Goal: Task Accomplishment & Management: Manage account settings

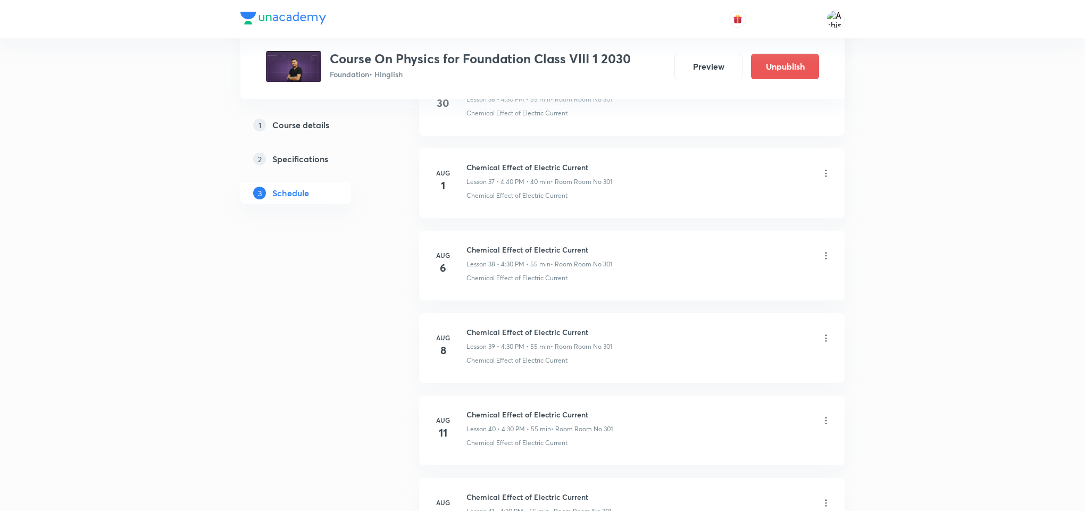
scroll to position [4574, 0]
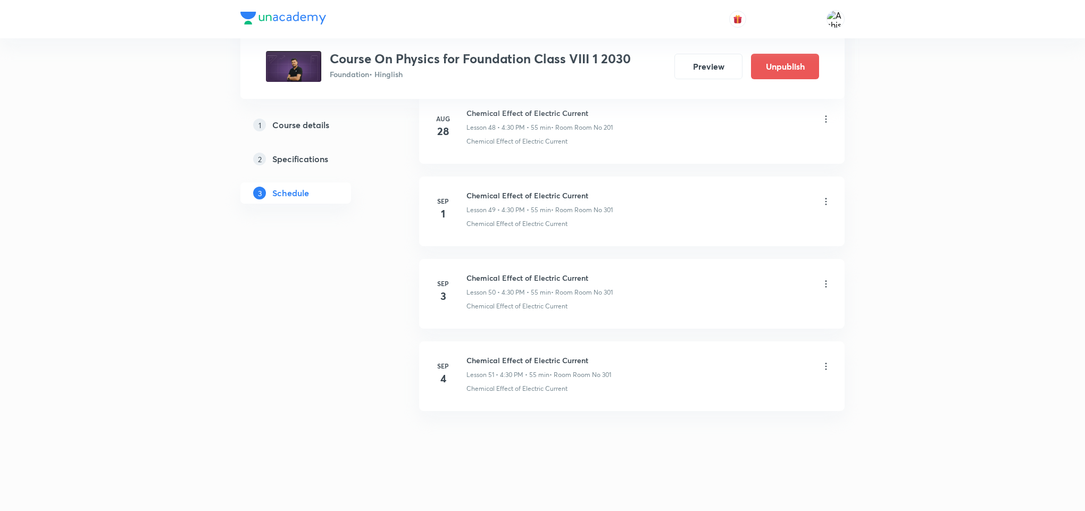
click at [821, 367] on icon at bounding box center [826, 366] width 11 height 11
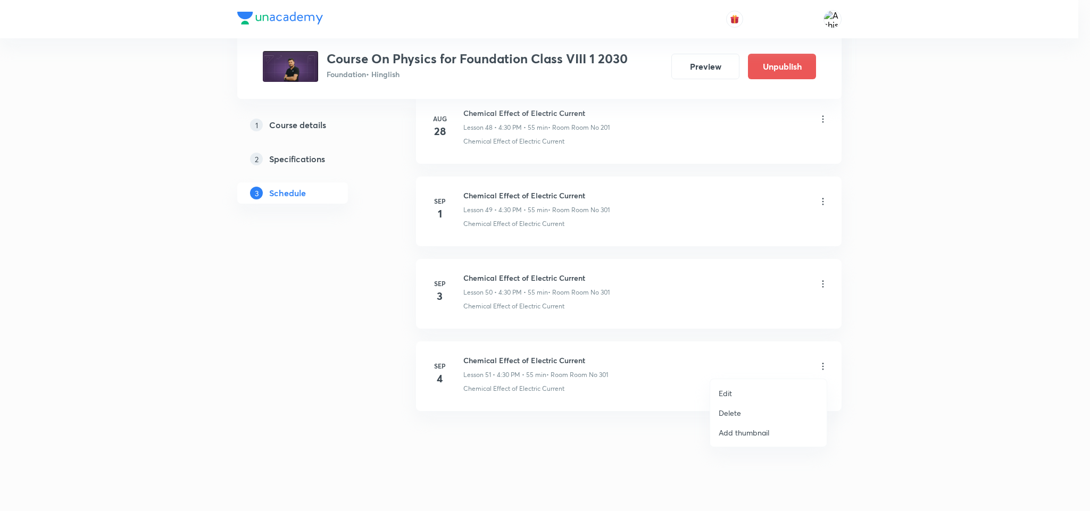
click at [753, 405] on li "Delete" at bounding box center [768, 413] width 116 height 20
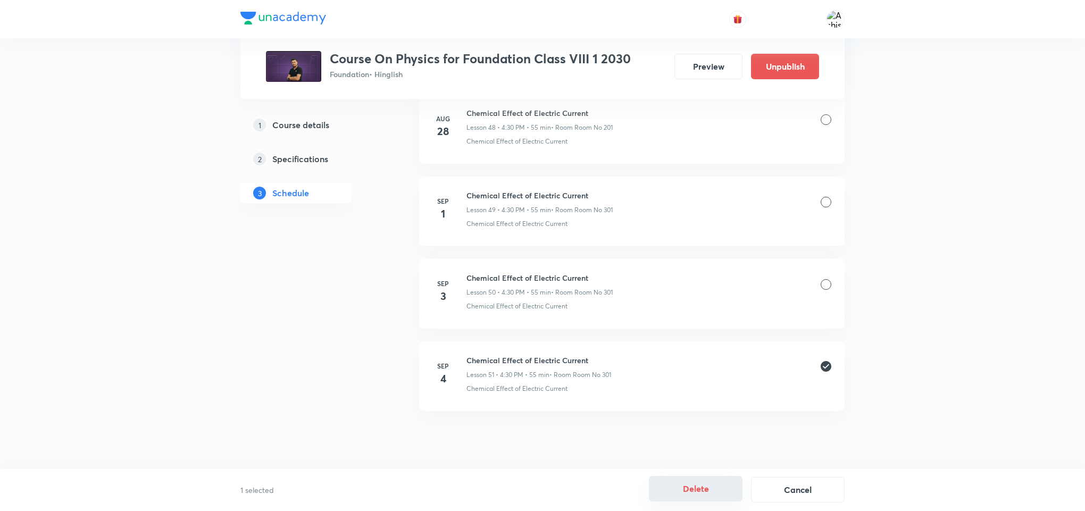
click at [695, 486] on button "Delete" at bounding box center [696, 489] width 94 height 26
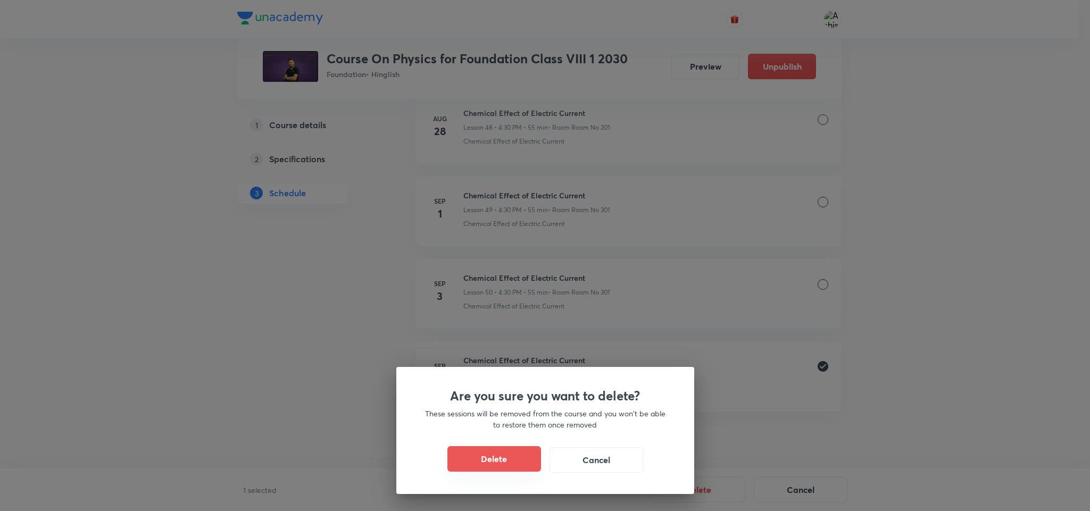
click at [491, 467] on button "Delete" at bounding box center [494, 459] width 94 height 26
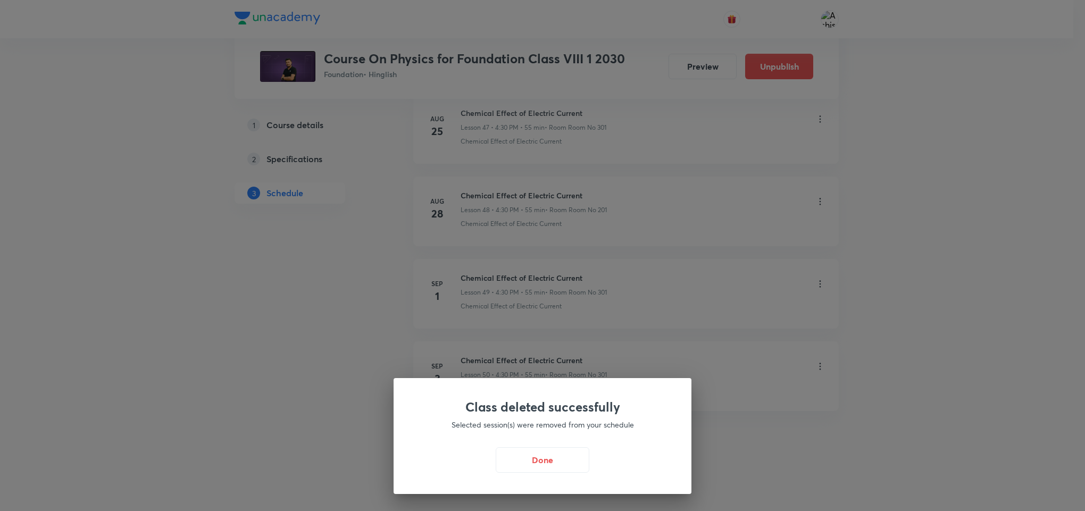
scroll to position [4491, 0]
click at [529, 452] on button "Done" at bounding box center [545, 459] width 94 height 26
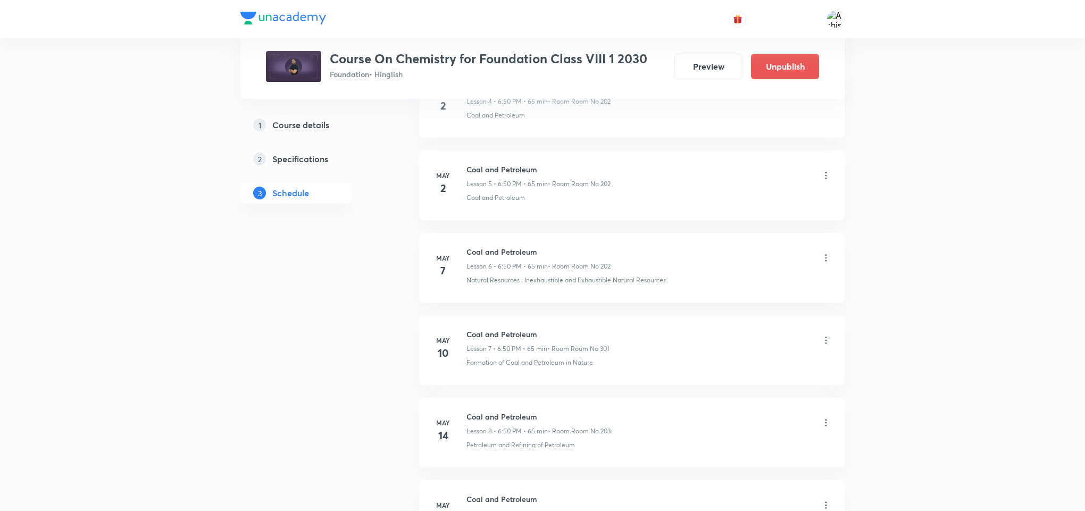
scroll to position [3082, 0]
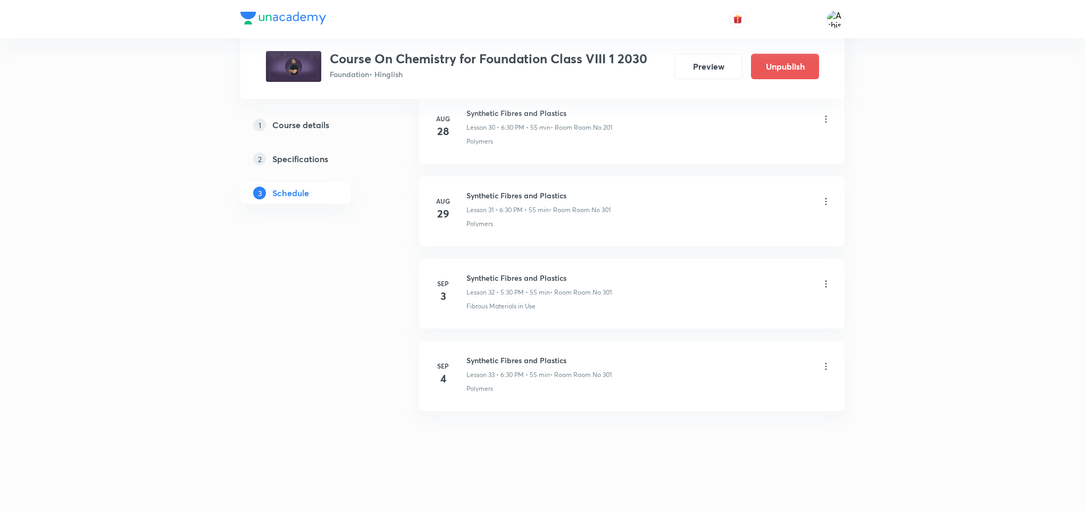
click at [826, 375] on div "Synthetic Fibres and Plastics Lesson 33 • 6:30 PM • 55 min • Room Room No 301" at bounding box center [648, 367] width 365 height 25
click at [825, 367] on icon at bounding box center [826, 366] width 2 height 7
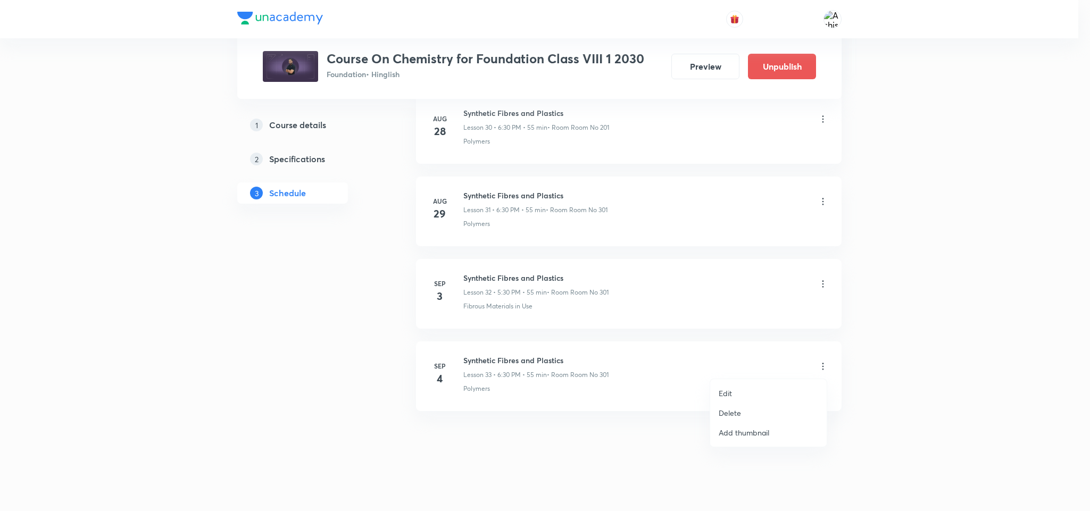
click at [728, 408] on p "Delete" at bounding box center [730, 412] width 22 height 11
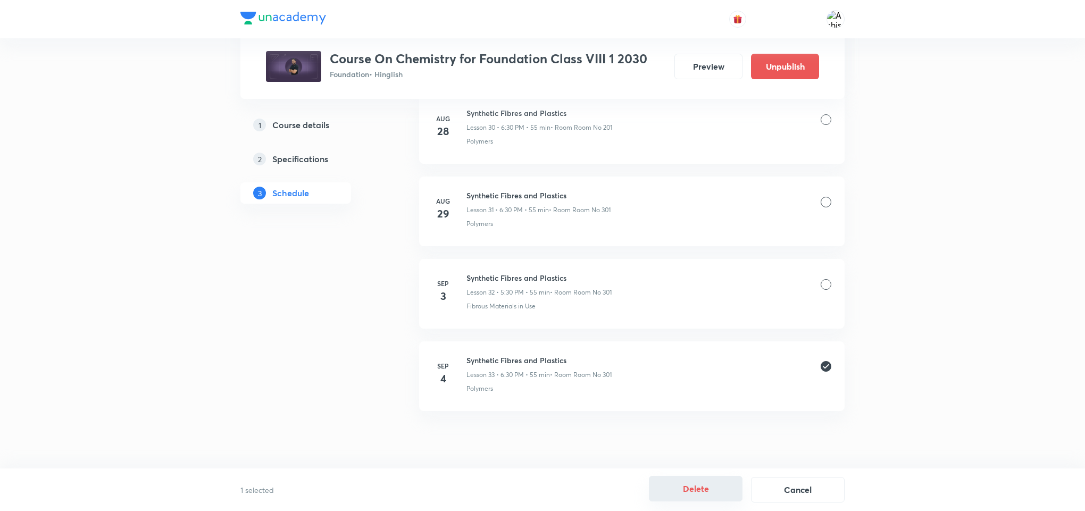
click at [705, 489] on button "Delete" at bounding box center [696, 489] width 94 height 26
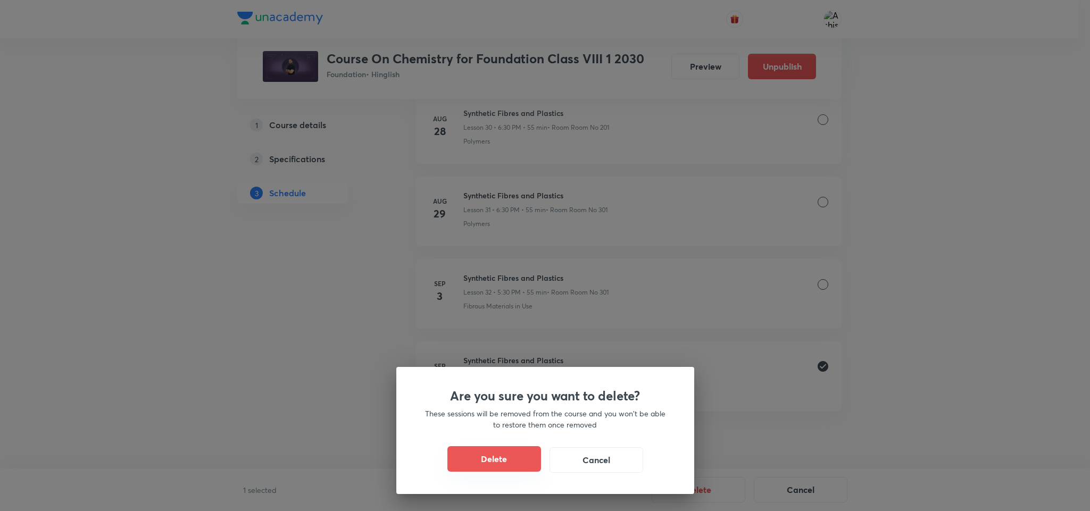
click at [506, 460] on button "Delete" at bounding box center [494, 459] width 94 height 26
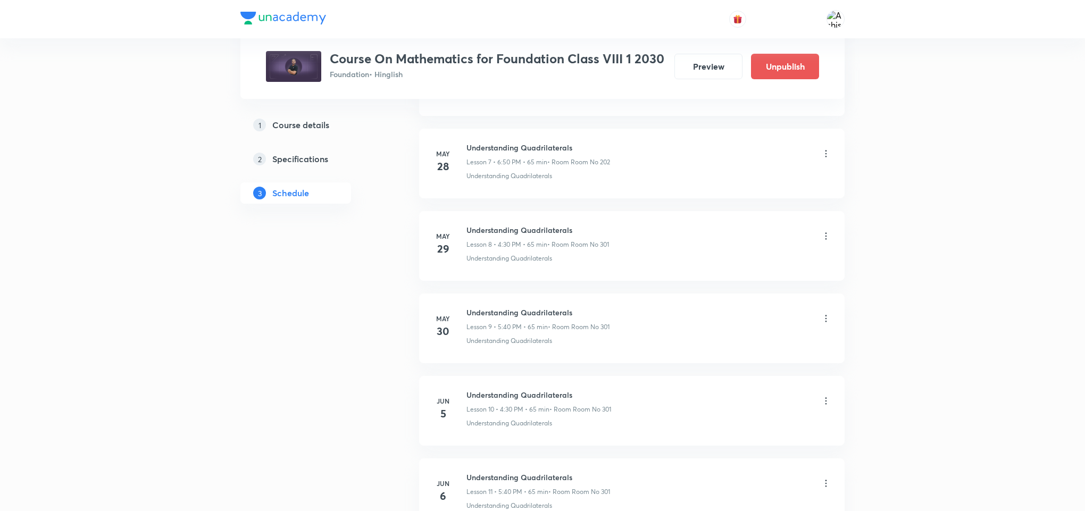
scroll to position [3662, 0]
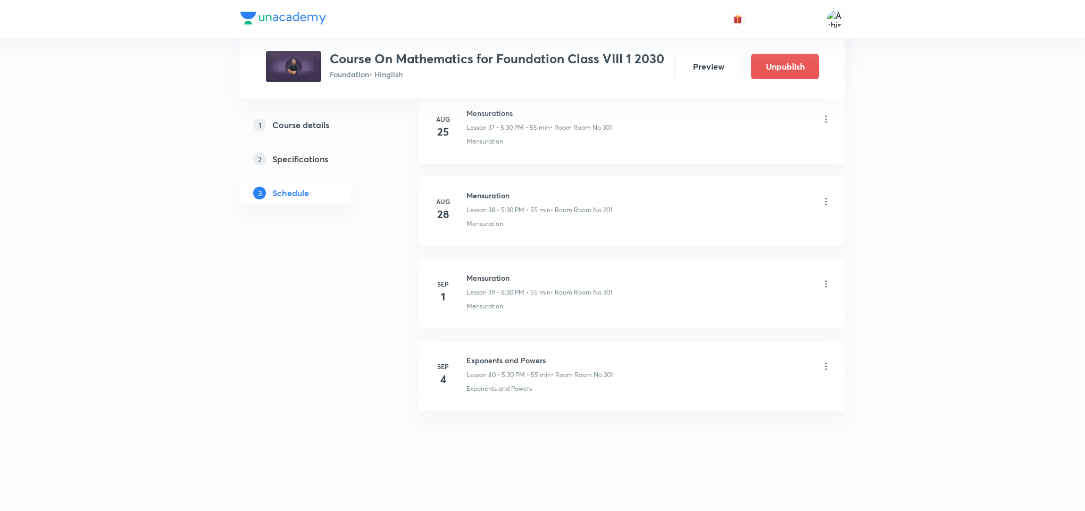
click at [824, 362] on icon at bounding box center [826, 366] width 11 height 11
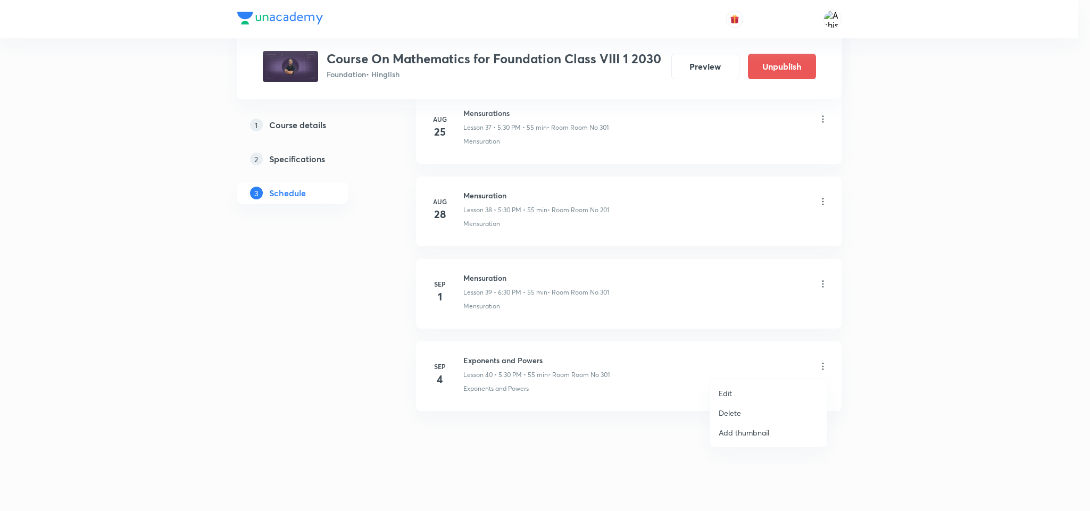
click at [736, 415] on p "Delete" at bounding box center [730, 412] width 22 height 11
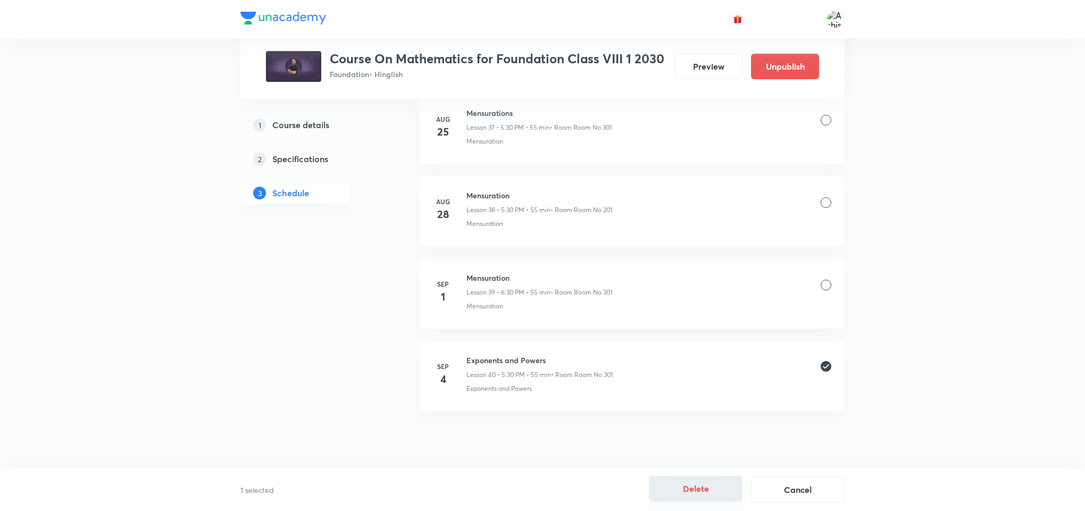
click at [708, 493] on button "Delete" at bounding box center [696, 489] width 94 height 26
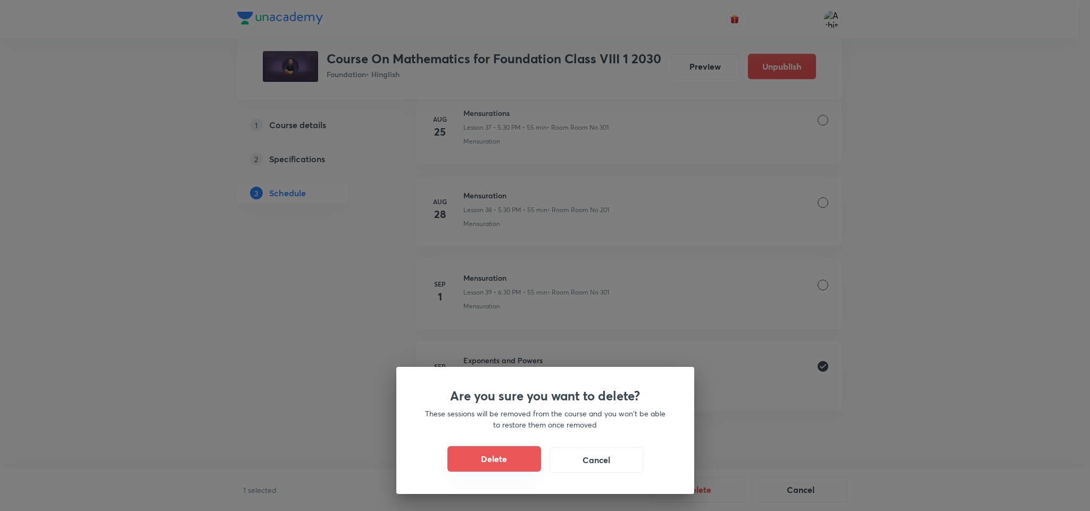
click at [469, 462] on button "Delete" at bounding box center [494, 459] width 94 height 26
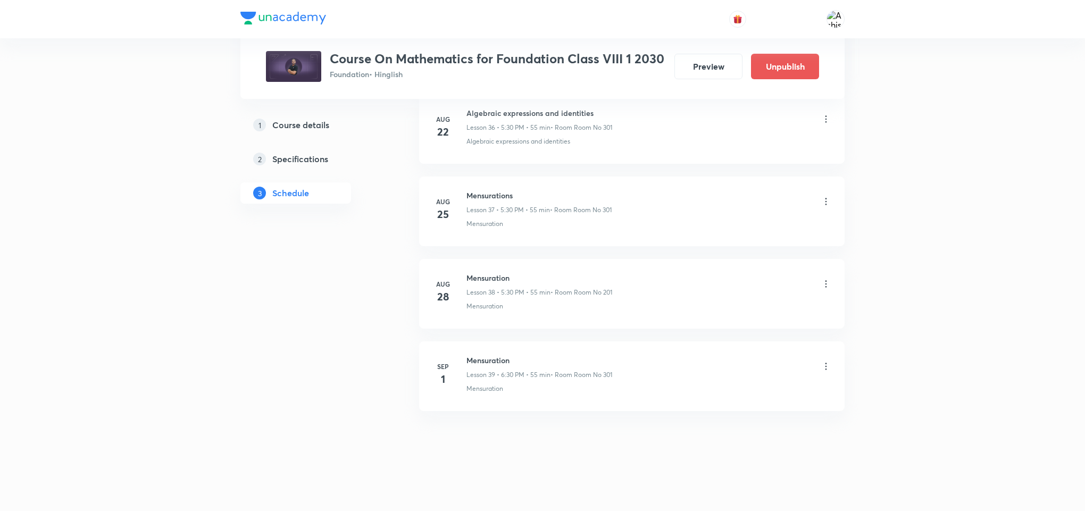
scroll to position [3579, 0]
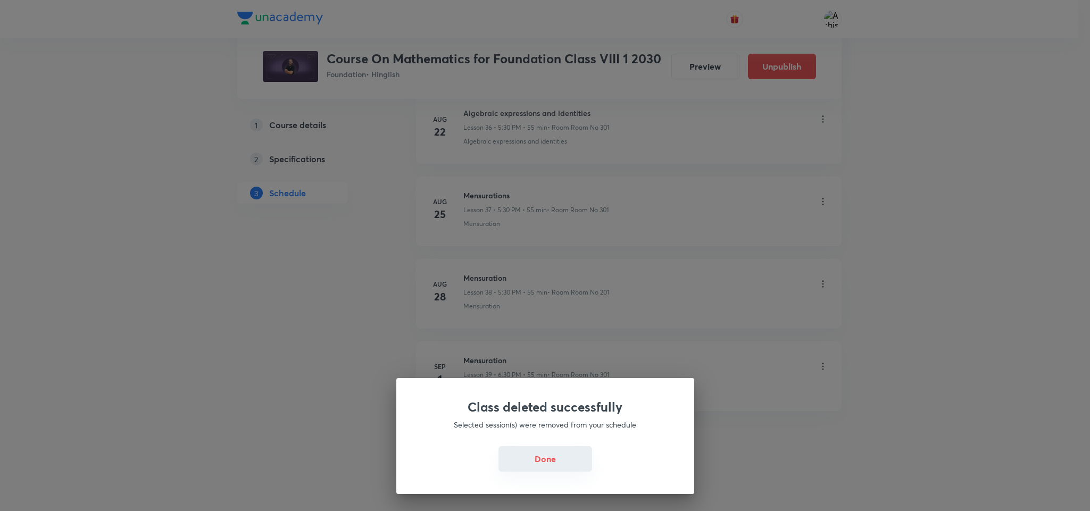
click at [549, 455] on button "Done" at bounding box center [545, 459] width 94 height 26
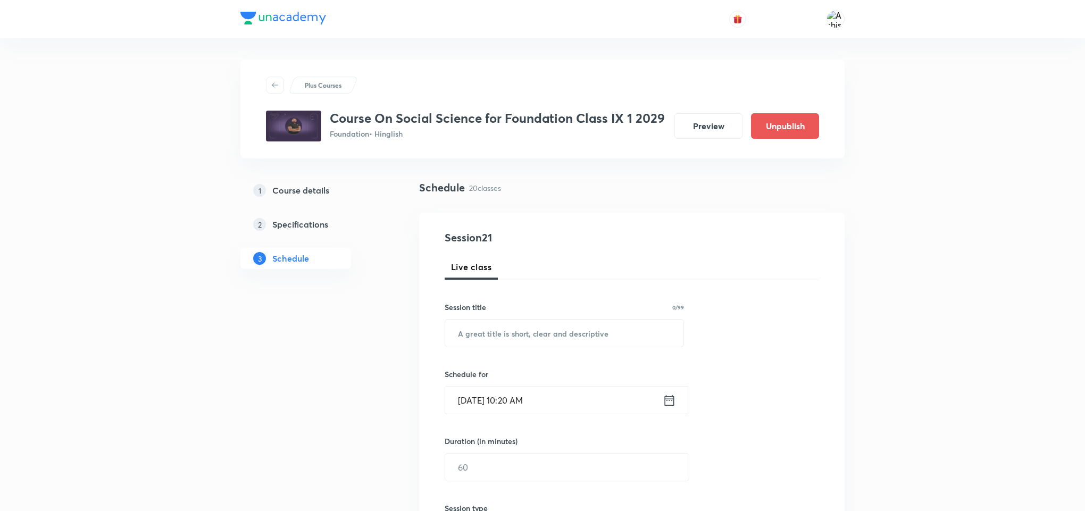
scroll to position [2003, 0]
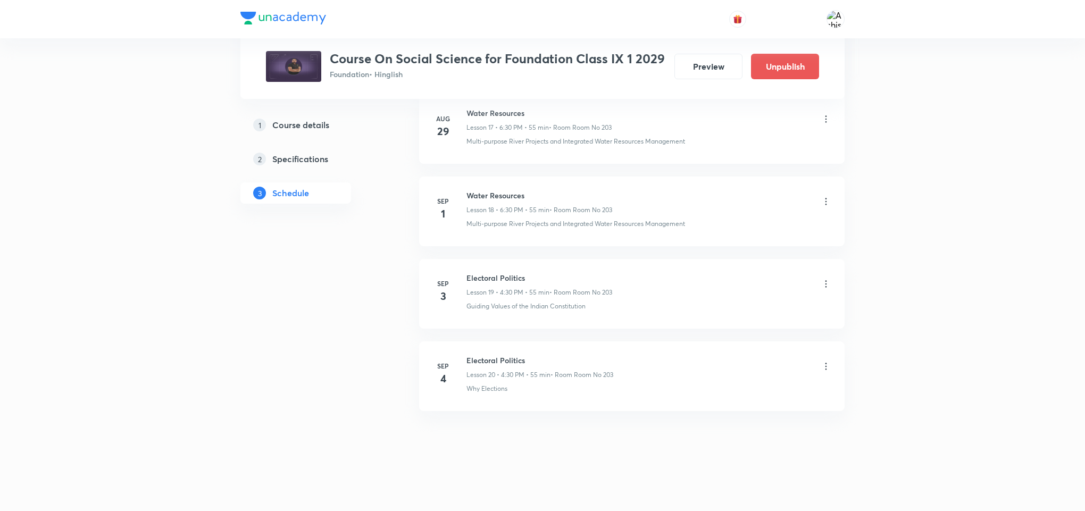
click at [817, 365] on div "Electoral Politics Lesson 20 • 4:30 PM • 55 min • Room Room No 203" at bounding box center [648, 367] width 365 height 25
click at [824, 369] on icon at bounding box center [826, 366] width 11 height 11
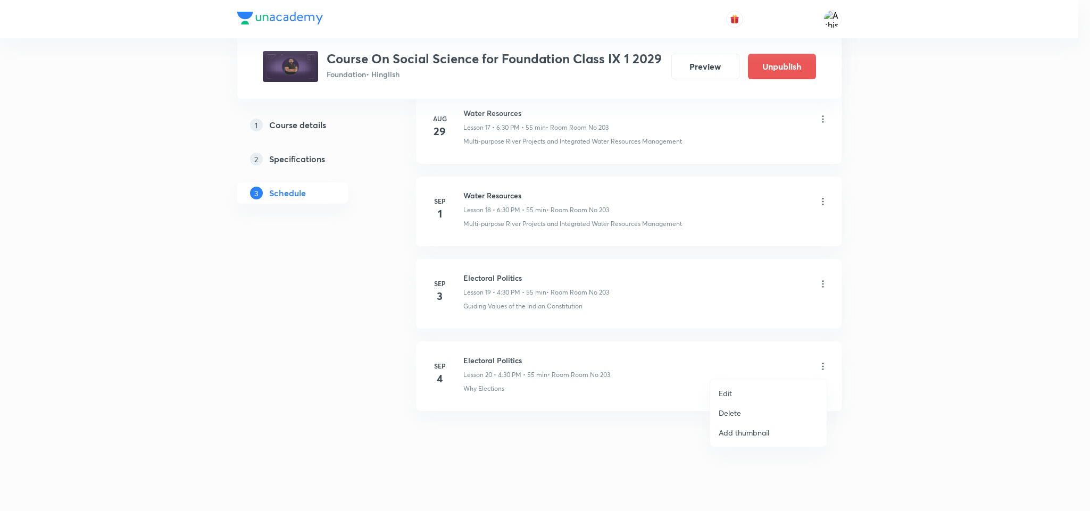
click at [728, 409] on p "Delete" at bounding box center [730, 412] width 22 height 11
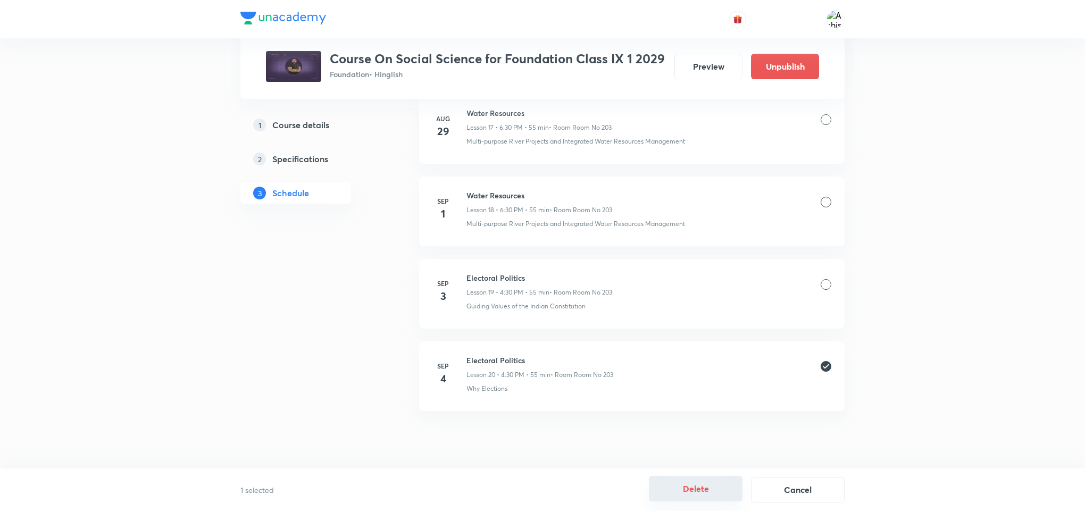
click at [695, 485] on button "Delete" at bounding box center [696, 489] width 94 height 26
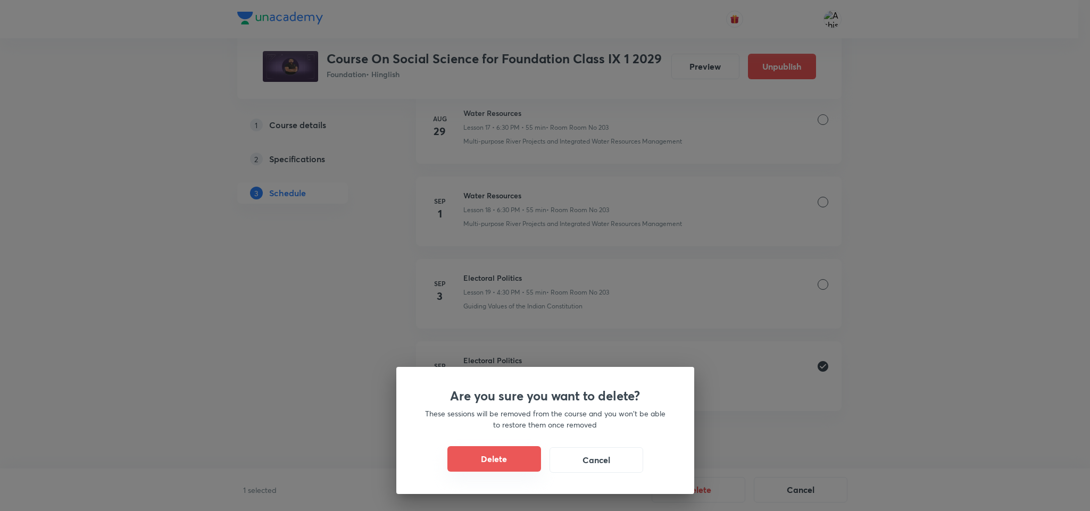
click at [525, 453] on button "Delete" at bounding box center [494, 459] width 94 height 26
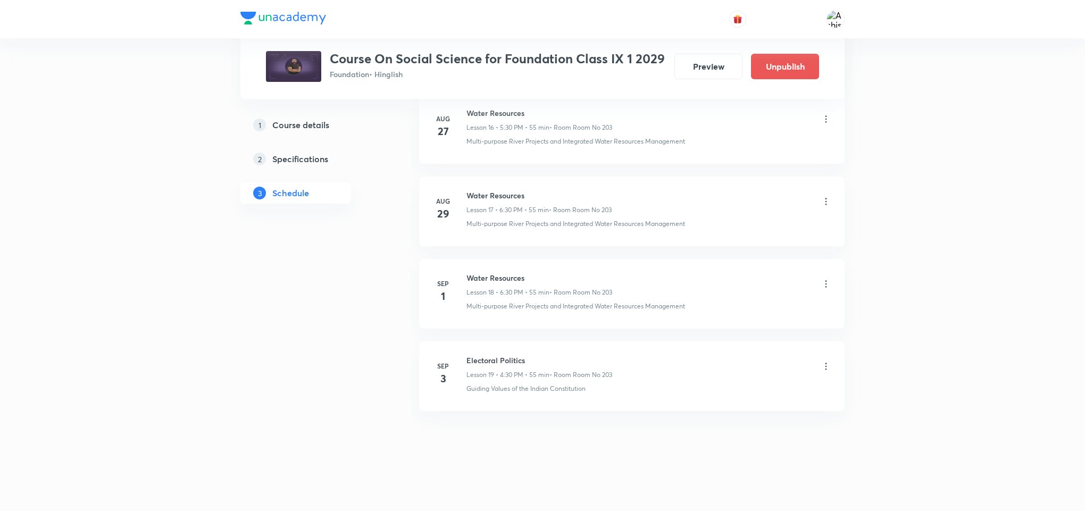
scroll to position [1920, 0]
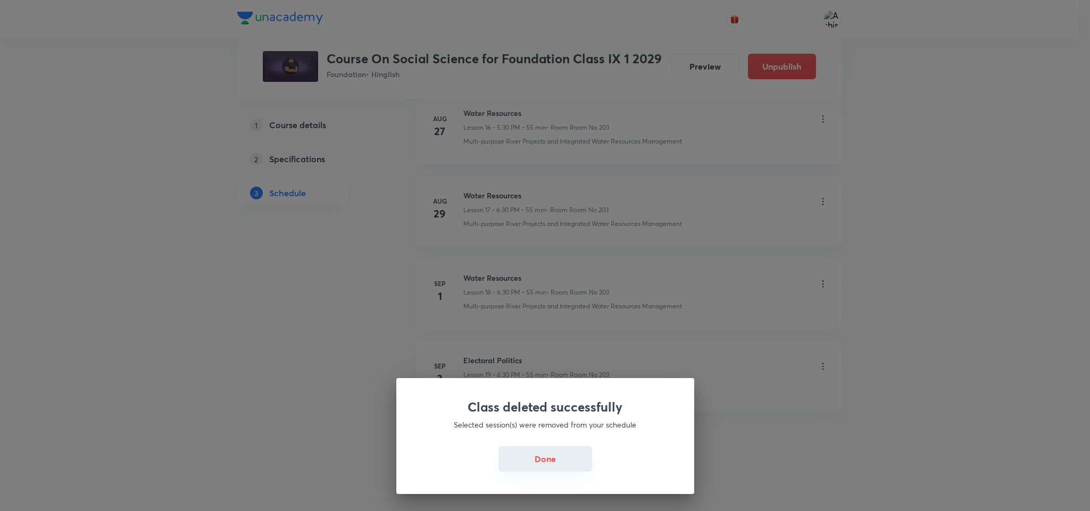
click at [548, 461] on button "Done" at bounding box center [545, 459] width 94 height 26
